Goal: Information Seeking & Learning: Learn about a topic

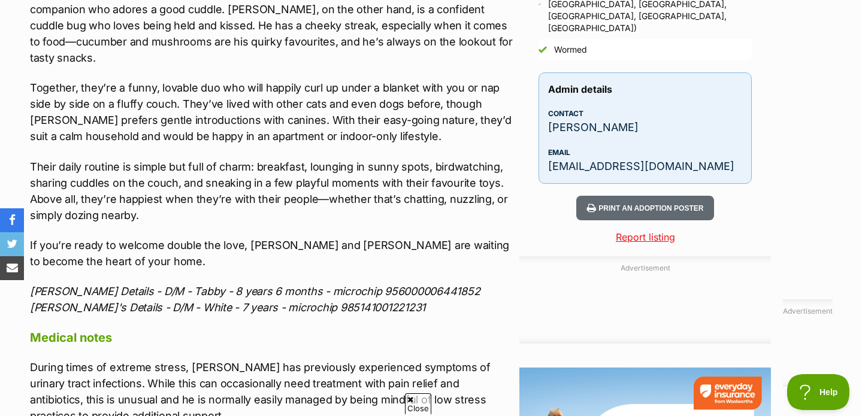
scroll to position [1930, 0]
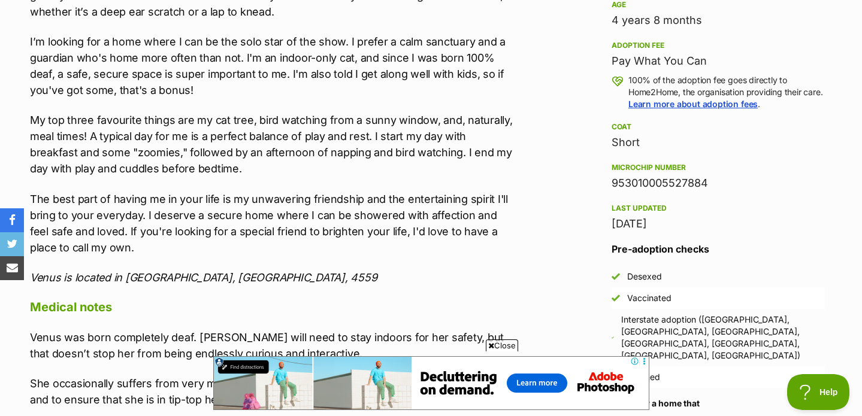
scroll to position [601, 0]
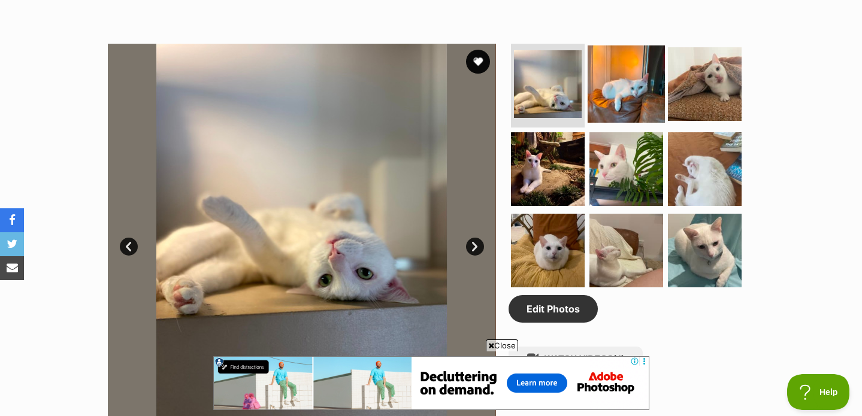
click at [622, 84] on img at bounding box center [626, 84] width 77 height 77
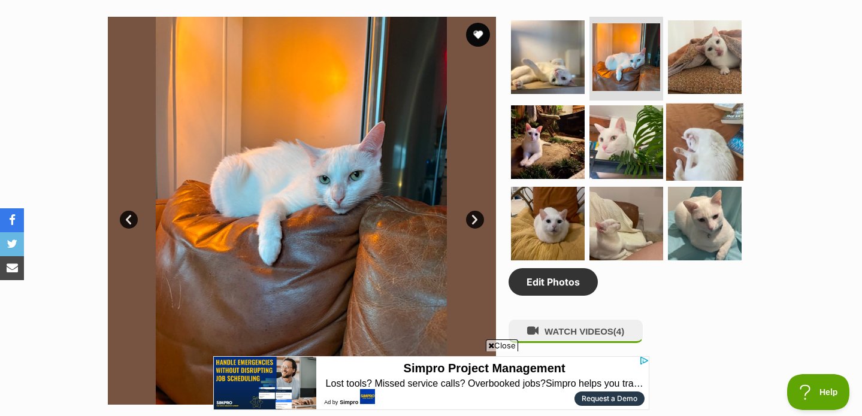
scroll to position [626, 0]
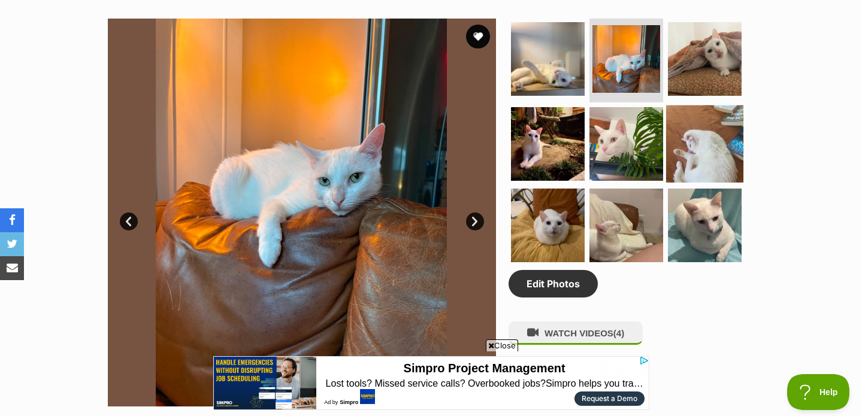
click at [729, 131] on img at bounding box center [704, 143] width 77 height 77
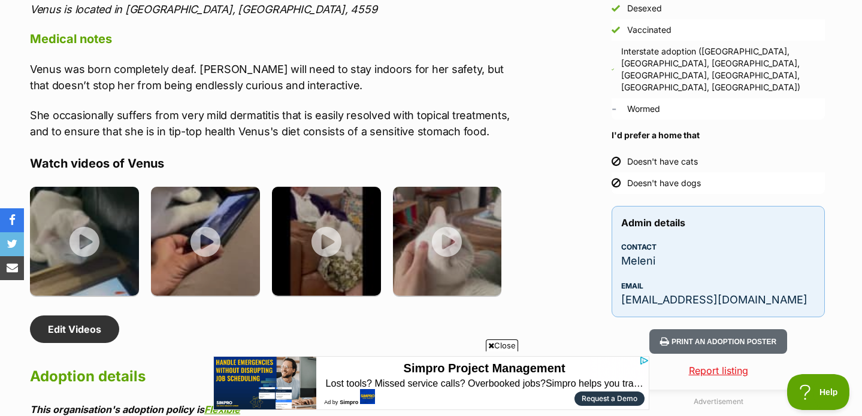
scroll to position [1643, 0]
